Goal: Transaction & Acquisition: Obtain resource

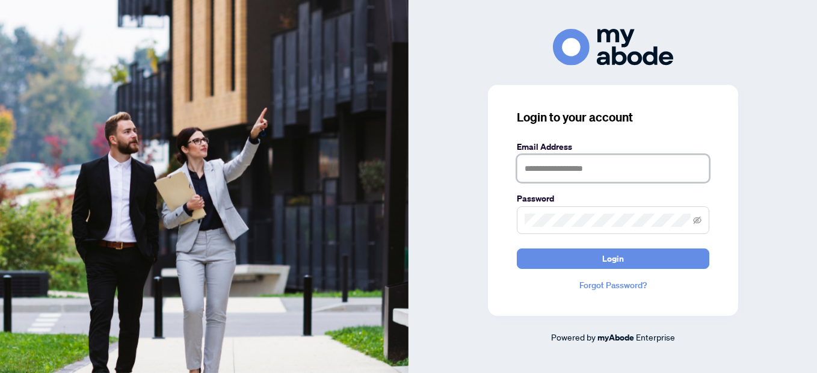
click at [545, 169] on input "text" at bounding box center [613, 169] width 193 height 28
type input "**********"
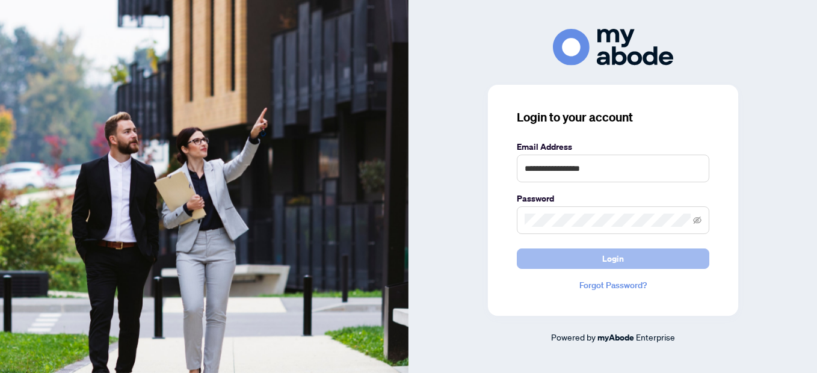
click at [580, 257] on button "Login" at bounding box center [613, 258] width 193 height 20
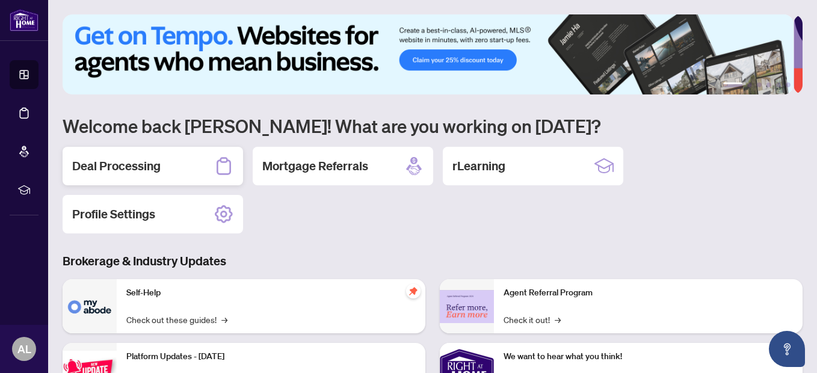
click at [136, 159] on h2 "Deal Processing" at bounding box center [116, 166] width 88 height 17
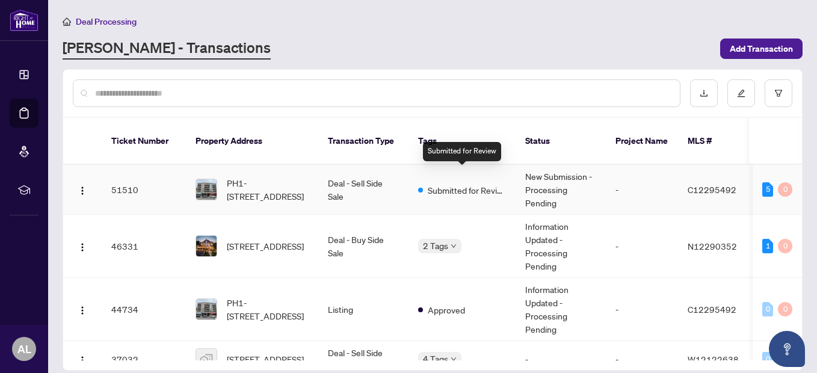
click at [479, 183] on span "Submitted for Review" at bounding box center [467, 189] width 78 height 13
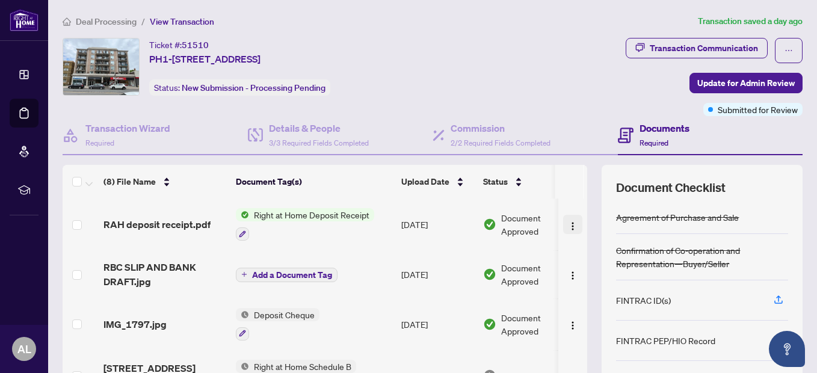
click at [568, 224] on img "button" at bounding box center [573, 226] width 10 height 10
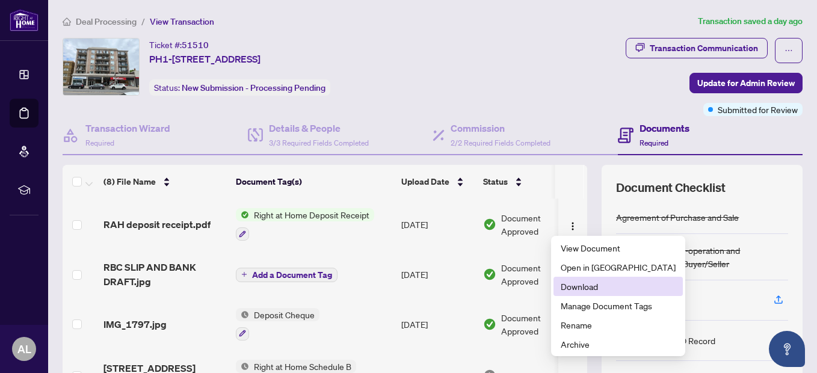
click at [570, 285] on span "Download" at bounding box center [618, 286] width 115 height 13
